Goal: Transaction & Acquisition: Purchase product/service

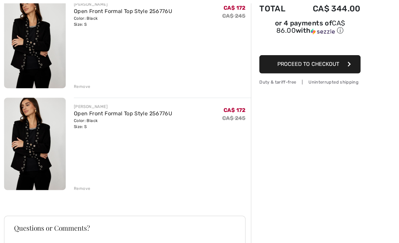
scroll to position [92, 0]
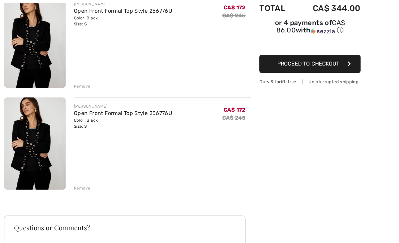
click at [86, 186] on div "Remove" at bounding box center [81, 186] width 16 height 6
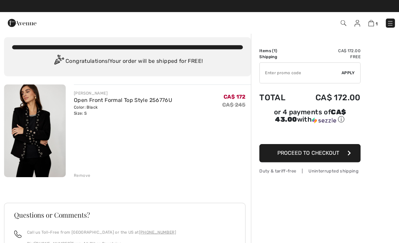
scroll to position [0, 0]
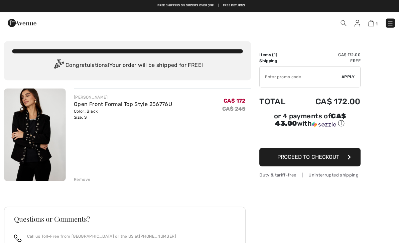
click at [343, 160] on button "Proceed to Checkout" at bounding box center [307, 156] width 100 height 18
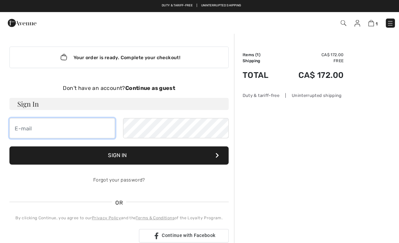
click at [51, 127] on input "email" at bounding box center [61, 127] width 104 height 20
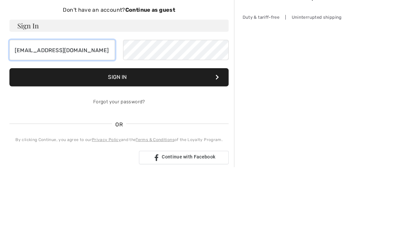
type input "[EMAIL_ADDRESS][DOMAIN_NAME]"
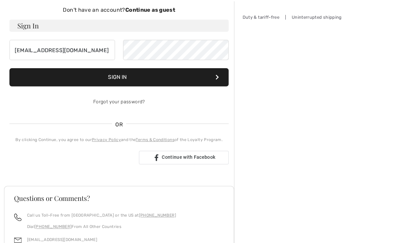
click at [115, 76] on button "Sign In" at bounding box center [117, 79] width 217 height 18
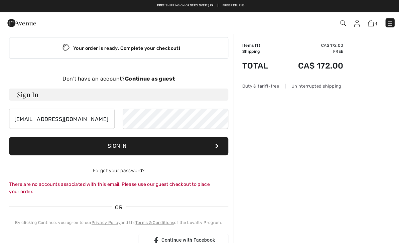
scroll to position [0, 0]
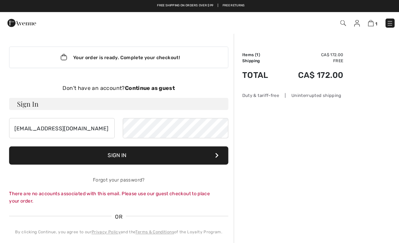
click at [149, 55] on div "Your order is ready. Complete your checkout!" at bounding box center [117, 56] width 217 height 21
click at [152, 84] on strong "Continue as guest" at bounding box center [148, 87] width 49 height 6
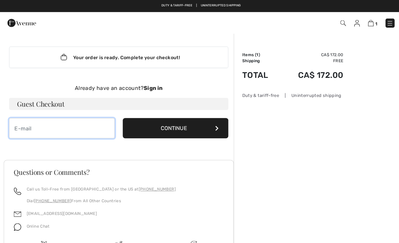
click at [28, 130] on input "email" at bounding box center [61, 127] width 104 height 20
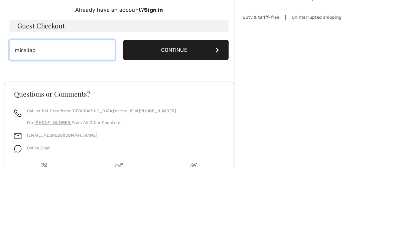
scroll to position [62, 0]
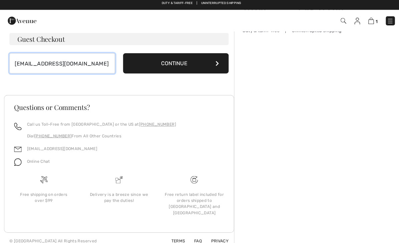
type input "[EMAIL_ADDRESS][DOMAIN_NAME]"
click at [204, 59] on button "Continue" at bounding box center [174, 65] width 104 height 20
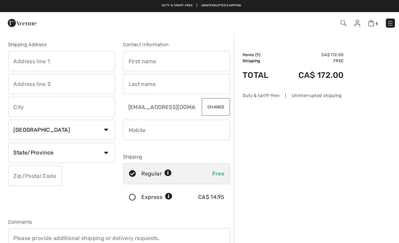
click at [43, 65] on input "text" at bounding box center [61, 60] width 106 height 20
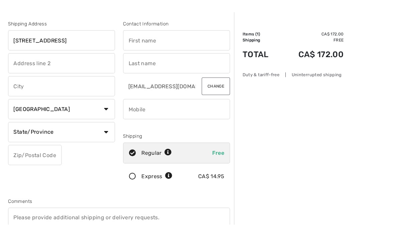
click at [178, 50] on input "text" at bounding box center [175, 60] width 106 height 20
type input "[STREET_ADDRESS]"
click at [161, 73] on input "text" at bounding box center [175, 83] width 106 height 20
type input "Mirella"
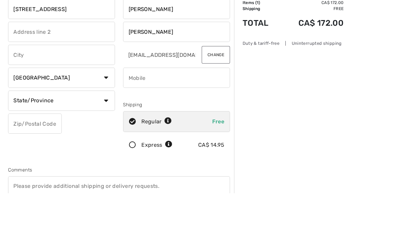
click at [23, 96] on input "text" at bounding box center [61, 106] width 106 height 20
type input "Paraschos"
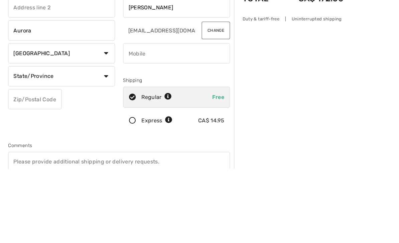
click at [102, 141] on select "State/Province Alberta British Columbia Manitoba New Brunswick Newfoundland and…" at bounding box center [61, 151] width 106 height 20
type input "Aurora"
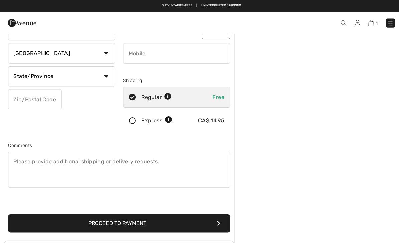
select select "ON"
click at [20, 101] on input "text" at bounding box center [34, 98] width 53 height 20
type input "L4G6Y1"
click at [100, 219] on button "Proceed to Payment" at bounding box center [118, 221] width 220 height 18
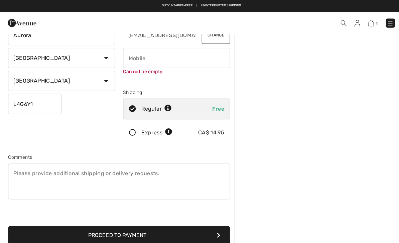
scroll to position [70, 0]
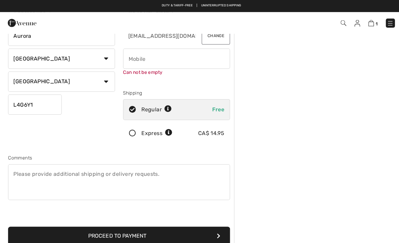
click at [148, 58] on input "phone" at bounding box center [175, 58] width 106 height 20
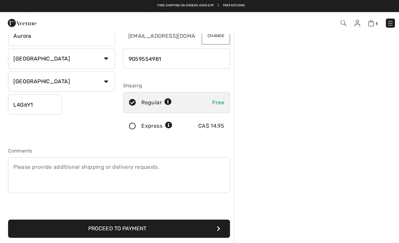
type input "9059554981"
click at [114, 225] on button "Proceed to Payment" at bounding box center [118, 226] width 220 height 18
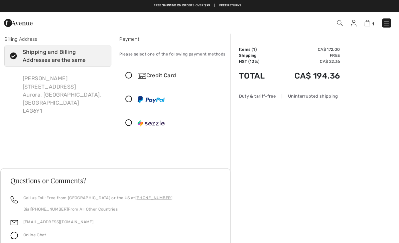
scroll to position [6, 0]
click at [128, 73] on icon at bounding box center [131, 74] width 18 height 7
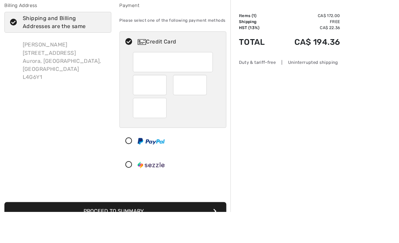
scroll to position [39, 0]
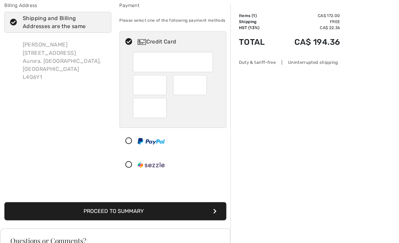
click at [201, 84] on div at bounding box center [191, 84] width 33 height 20
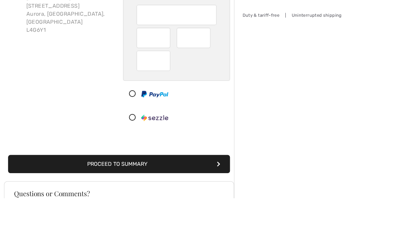
scroll to position [85, 0]
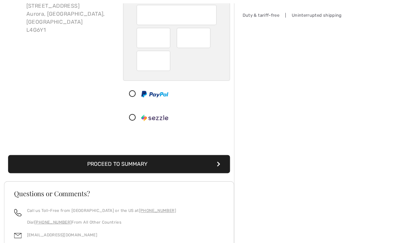
click at [126, 161] on button "Proceed to Summary" at bounding box center [118, 162] width 220 height 18
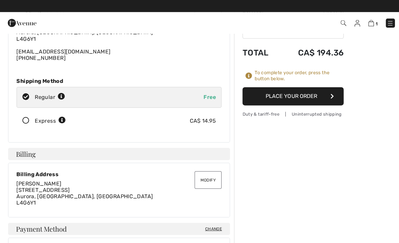
scroll to position [54, 0]
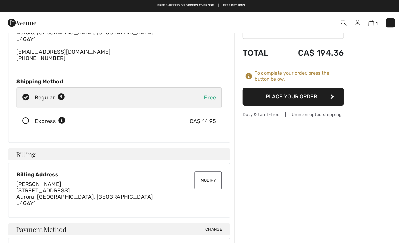
click at [301, 92] on button "Place Your Order" at bounding box center [290, 96] width 100 height 18
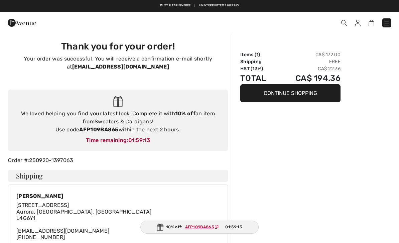
checkbox input "true"
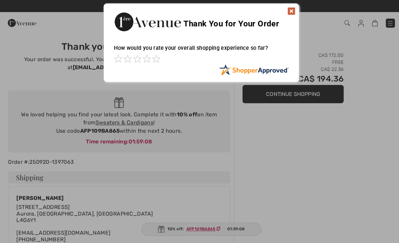
click at [292, 8] on img at bounding box center [288, 11] width 8 height 8
